Goal: Task Accomplishment & Management: Use online tool/utility

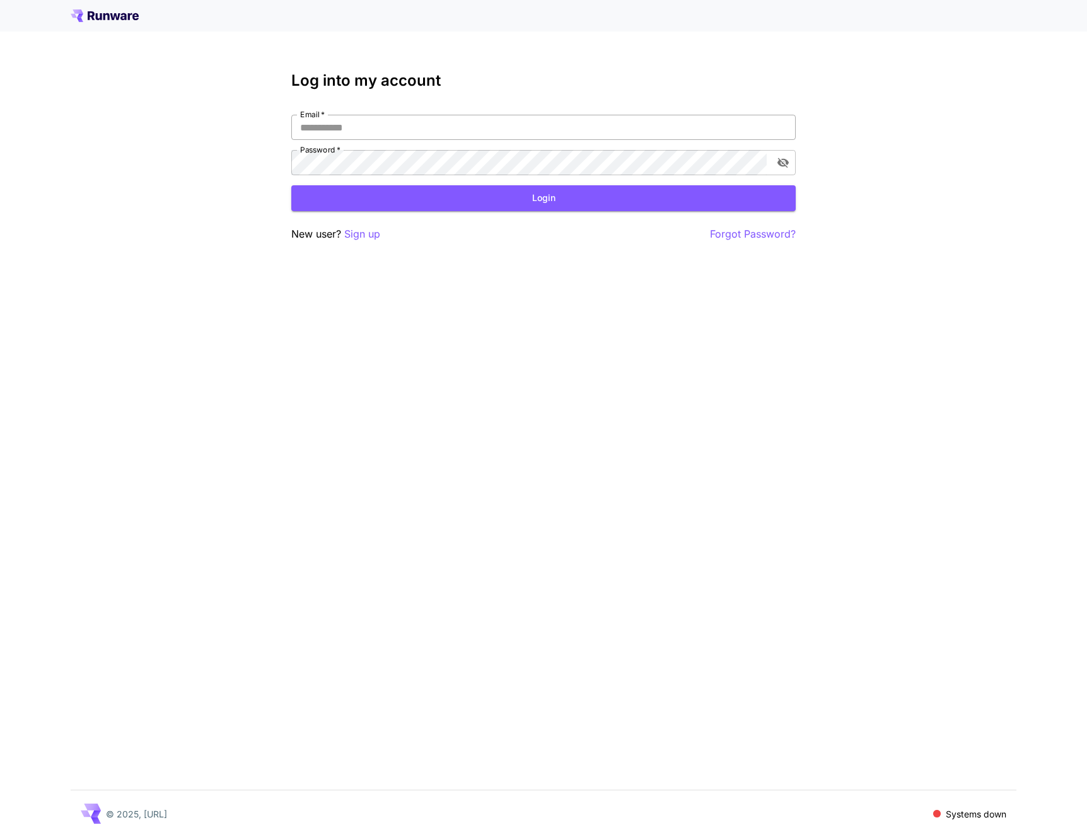
click at [336, 114] on div "Log into my account Email   * Email   * Password   * Password   * Login New use…" at bounding box center [543, 157] width 504 height 170
click at [335, 125] on input "Email   *" at bounding box center [543, 127] width 504 height 25
type input "**********"
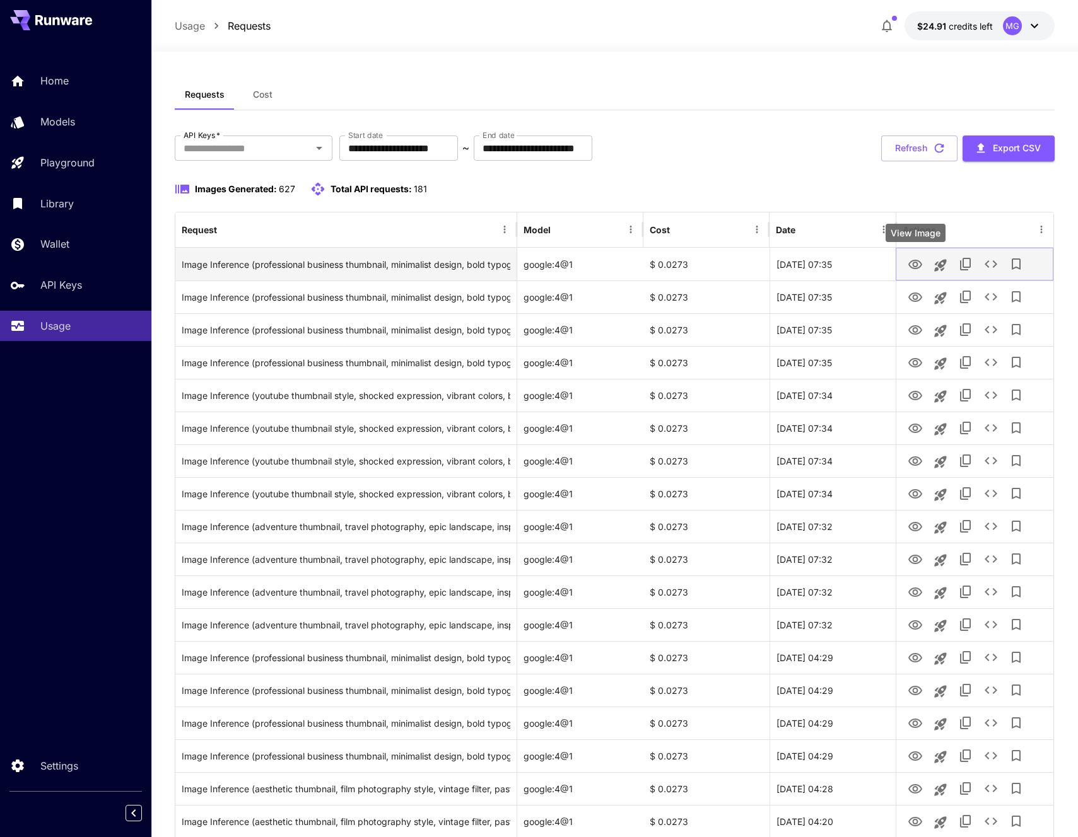
click at [910, 264] on icon "View Image" at bounding box center [914, 264] width 15 height 15
